Goal: Transaction & Acquisition: Subscribe to service/newsletter

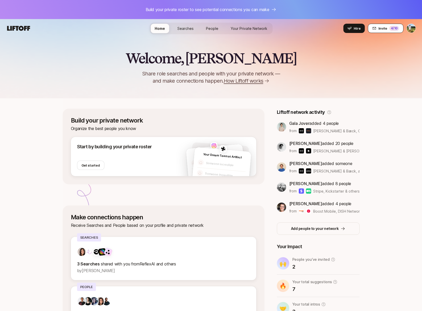
click at [381, 26] on span "Invite" at bounding box center [382, 28] width 9 height 5
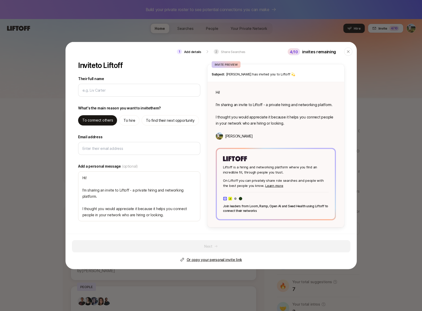
click at [199, 256] on div "Next Or copy your personal invite link" at bounding box center [211, 251] width 278 height 23
click at [199, 260] on p "Or copy your personal invite link" at bounding box center [213, 260] width 55 height 6
type textarea "x"
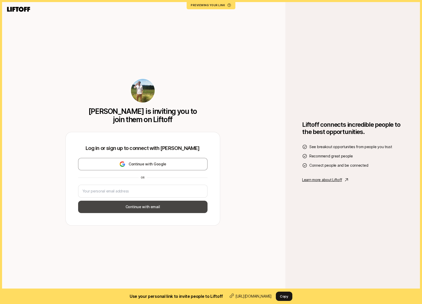
click at [150, 207] on button "Continue with email" at bounding box center [142, 207] width 129 height 12
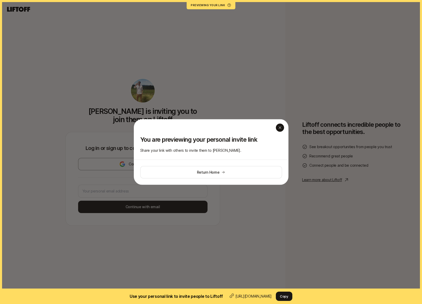
click at [280, 130] on icon "button" at bounding box center [280, 128] width 4 height 4
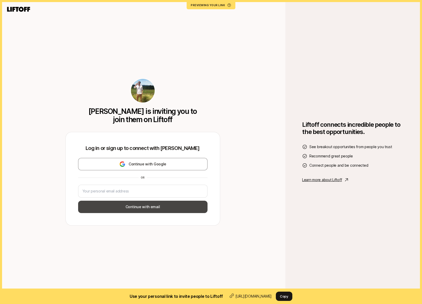
click at [161, 202] on button "Continue with email" at bounding box center [142, 207] width 129 height 12
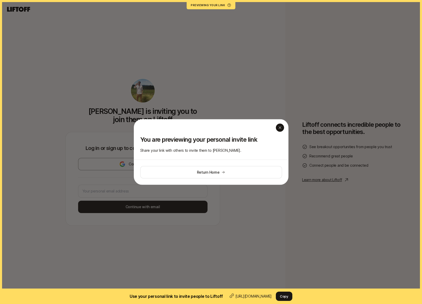
click at [278, 129] on icon "button" at bounding box center [280, 128] width 4 height 4
